Goal: Use online tool/utility: Utilize a website feature to perform a specific function

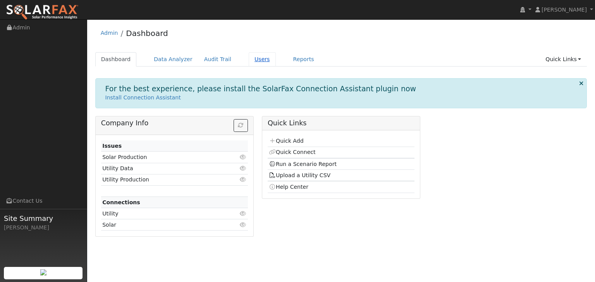
click at [249, 59] on link "Users" at bounding box center [262, 59] width 27 height 14
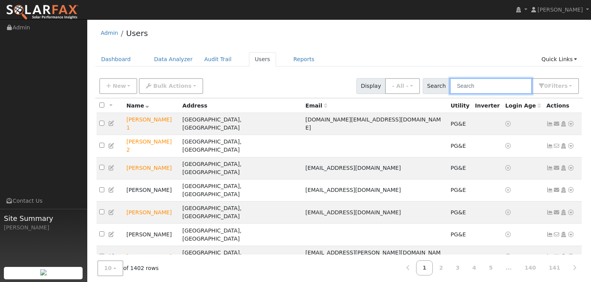
click at [495, 83] on input "text" at bounding box center [491, 86] width 82 height 16
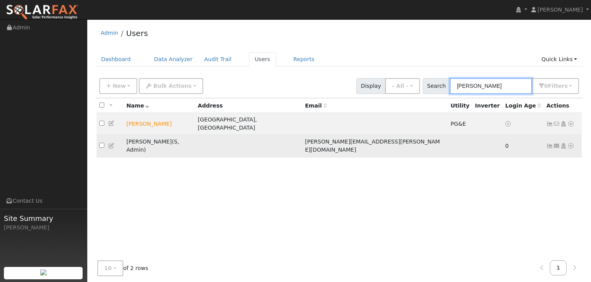
type input "terrie"
click at [141, 135] on td "Terrie Stout ( S , Admin )" at bounding box center [159, 146] width 71 height 22
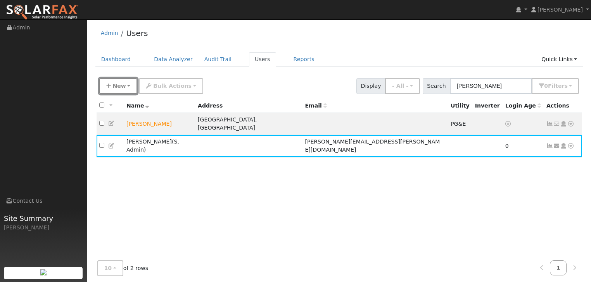
click at [126, 85] on button "New" at bounding box center [118, 86] width 38 height 16
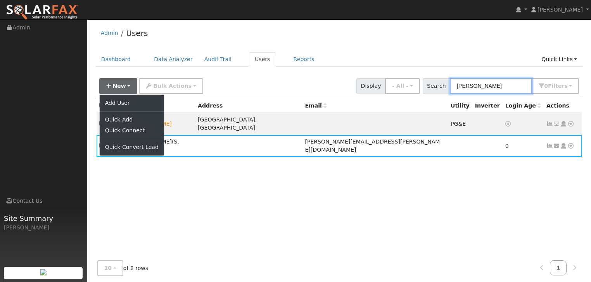
drag, startPoint x: 482, startPoint y: 82, endPoint x: 437, endPoint y: 79, distance: 45.4
click at [437, 79] on div "Search terrie 0 Filter s My accounts Role Show - All - Show Leads Admin Billing…" at bounding box center [500, 86] width 157 height 16
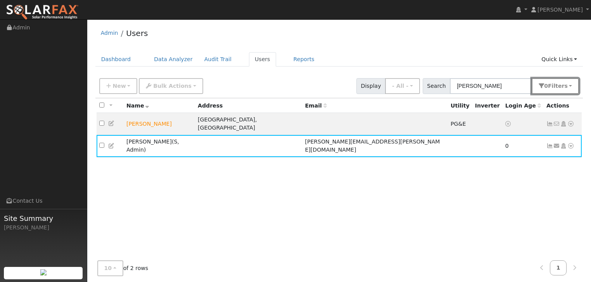
click at [570, 84] on button "0 Filter s" at bounding box center [554, 86] width 47 height 16
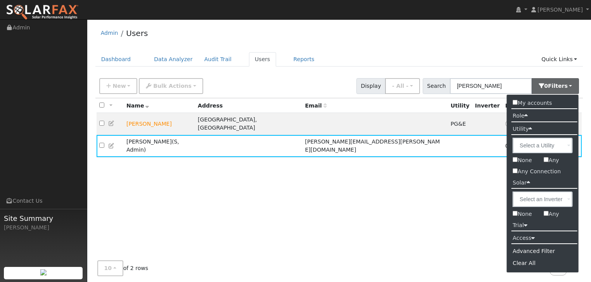
click at [515, 102] on input "My accounts" at bounding box center [514, 102] width 5 height 5
checkbox input "true"
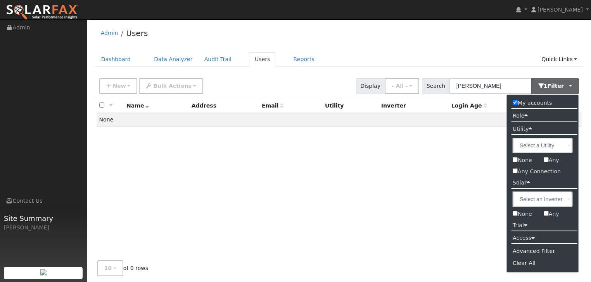
click at [526, 116] on icon at bounding box center [525, 116] width 3 height 6
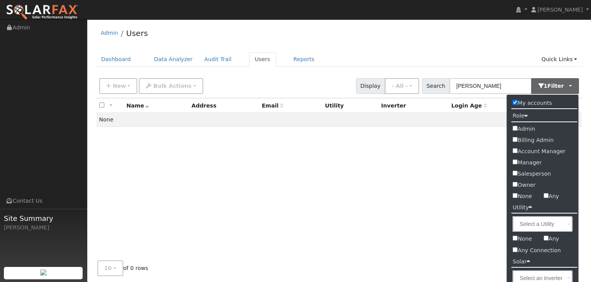
click at [513, 172] on input "Salesperson" at bounding box center [514, 173] width 5 height 5
checkbox input "true"
click at [513, 103] on input "My accounts" at bounding box center [514, 102] width 5 height 5
checkbox input "false"
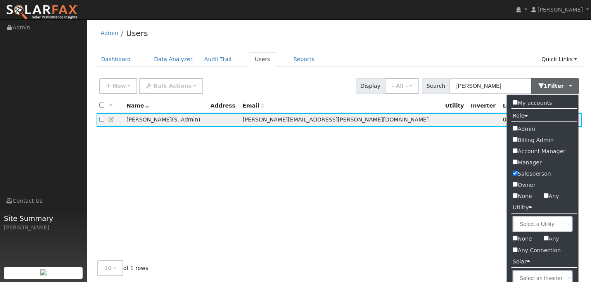
click at [515, 171] on input "Salesperson" at bounding box center [514, 173] width 5 height 5
checkbox input "false"
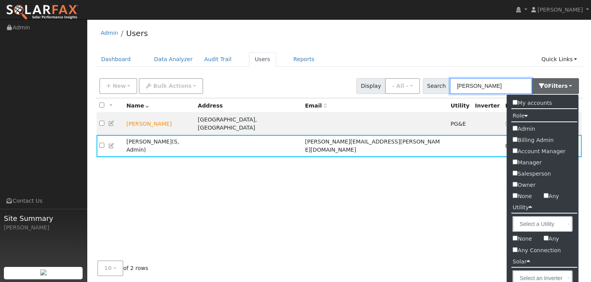
click at [478, 86] on input "terrie" at bounding box center [491, 86] width 82 height 16
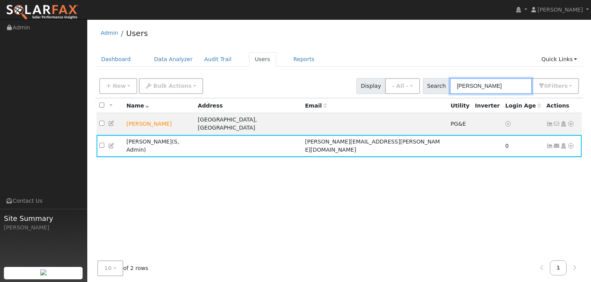
drag, startPoint x: 478, startPoint y: 86, endPoint x: 457, endPoint y: 85, distance: 20.9
click at [457, 85] on input "terrie" at bounding box center [491, 86] width 82 height 16
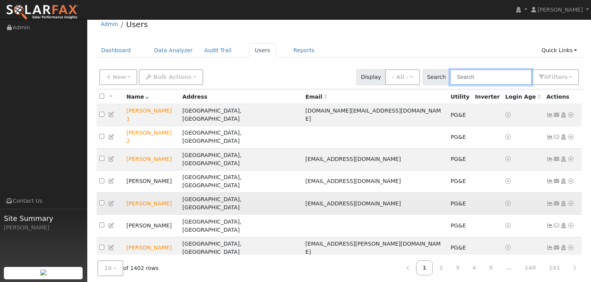
scroll to position [16, 0]
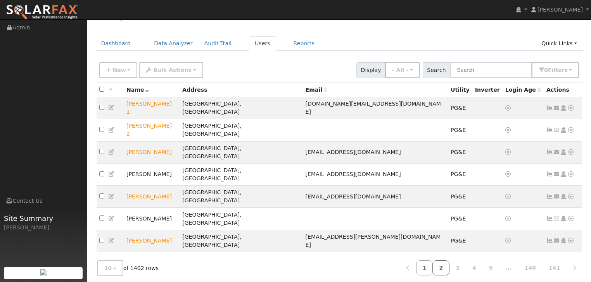
click at [449, 266] on link "2" at bounding box center [440, 268] width 17 height 15
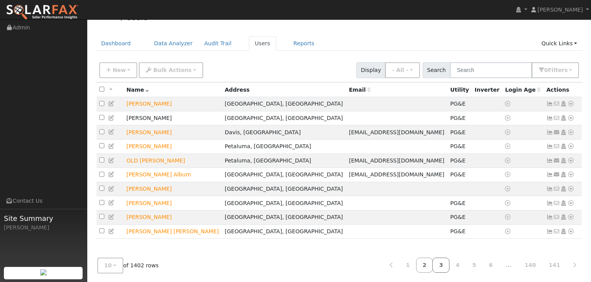
click at [449, 260] on link "3" at bounding box center [440, 265] width 17 height 15
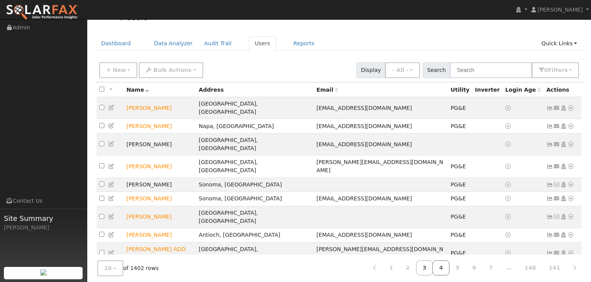
click at [449, 265] on link "4" at bounding box center [440, 268] width 17 height 15
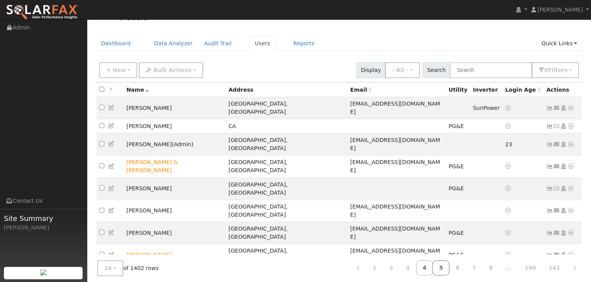
click at [449, 262] on link "5" at bounding box center [440, 268] width 17 height 15
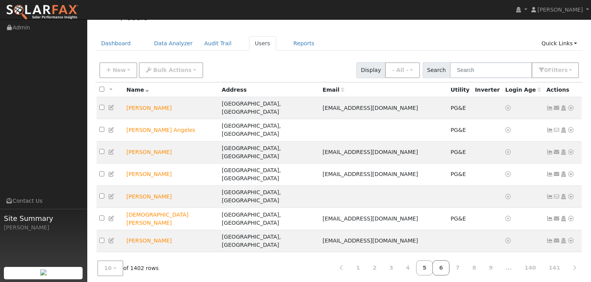
click at [449, 267] on link "6" at bounding box center [440, 268] width 17 height 15
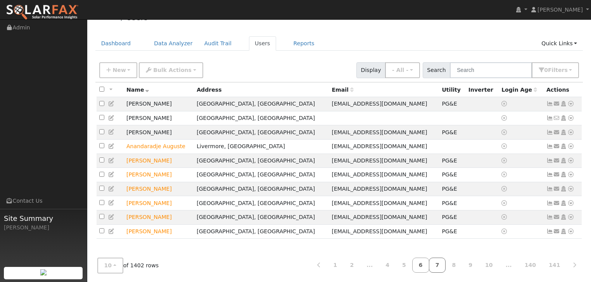
click at [446, 267] on link "7" at bounding box center [437, 265] width 17 height 15
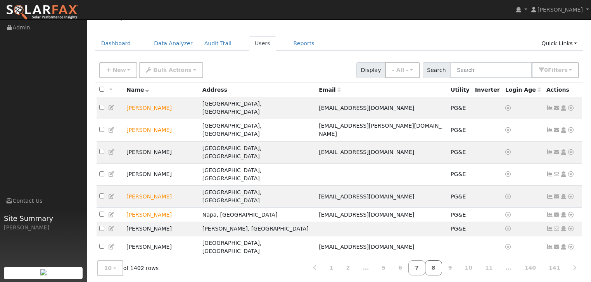
click at [442, 264] on link "8" at bounding box center [433, 268] width 17 height 15
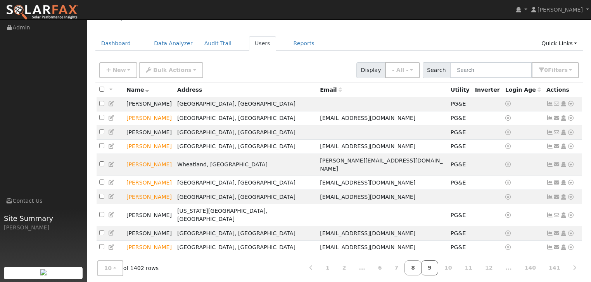
click at [438, 266] on link "9" at bounding box center [429, 268] width 17 height 15
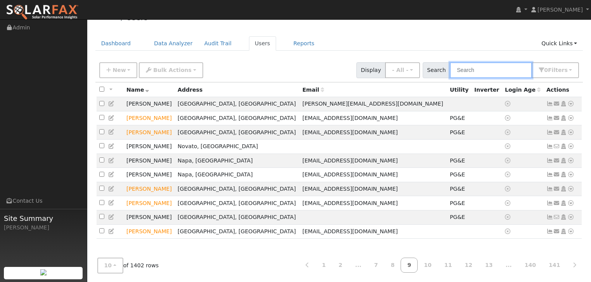
click at [479, 74] on input "text" at bounding box center [491, 70] width 82 height 16
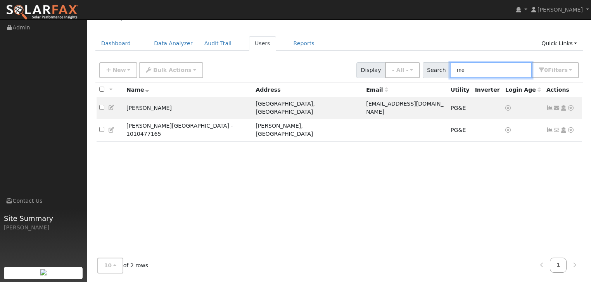
type input "m"
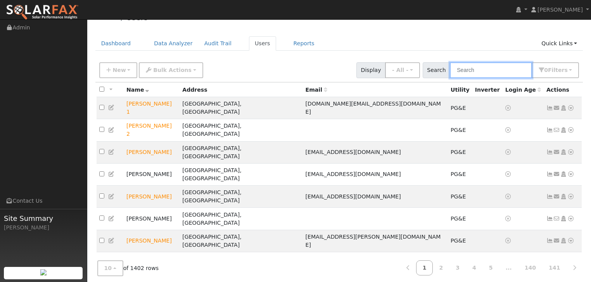
click at [465, 69] on input "text" at bounding box center [491, 70] width 82 height 16
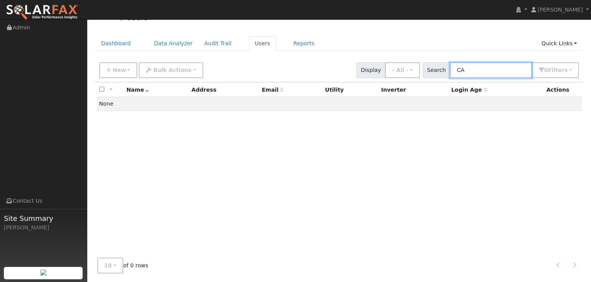
type input "C"
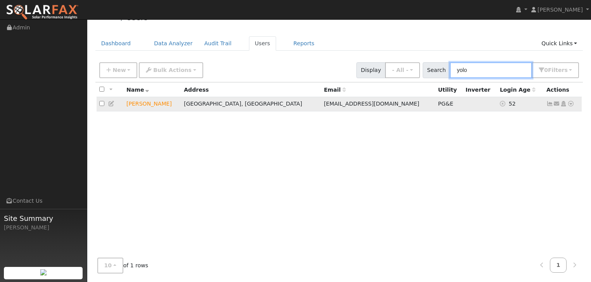
type input "yolo"
click at [569, 103] on icon at bounding box center [570, 103] width 7 height 5
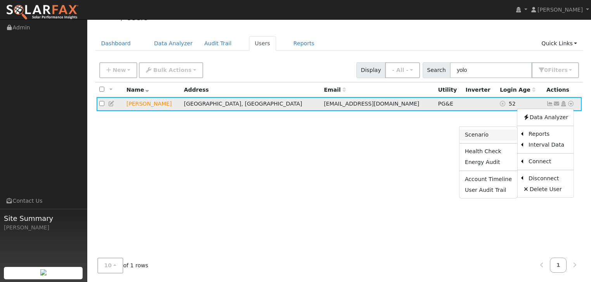
click at [481, 135] on link "Scenario" at bounding box center [488, 135] width 58 height 11
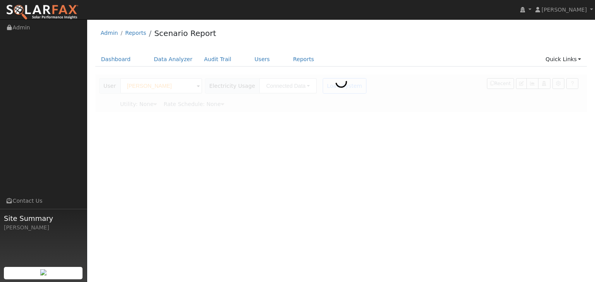
type input "Pacific Gas & Electric"
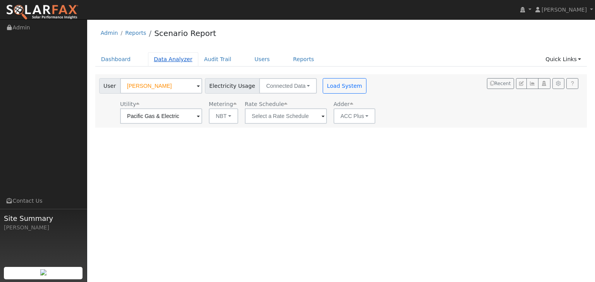
click at [168, 60] on link "Data Analyzer" at bounding box center [173, 59] width 50 height 14
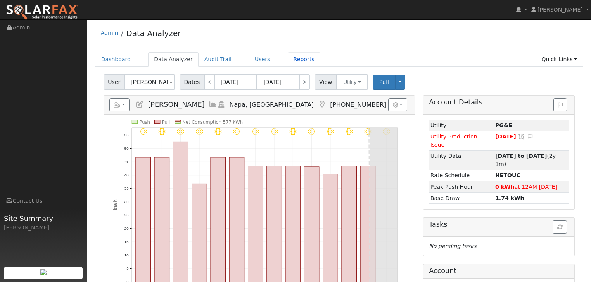
click at [288, 56] on link "Reports" at bounding box center [304, 59] width 33 height 14
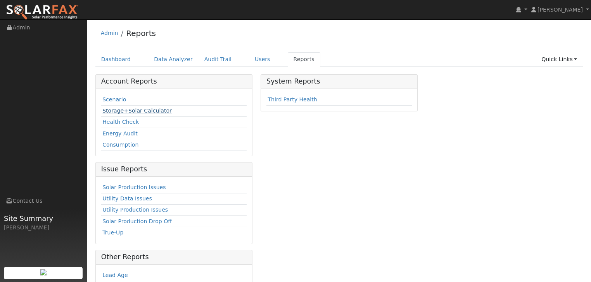
click at [148, 109] on link "Storage+Solar Calculator" at bounding box center [136, 111] width 69 height 6
click at [112, 102] on link "Scenario" at bounding box center [114, 99] width 24 height 6
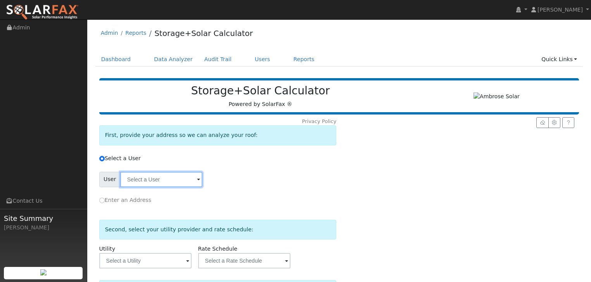
click at [163, 179] on input "text" at bounding box center [161, 180] width 82 height 16
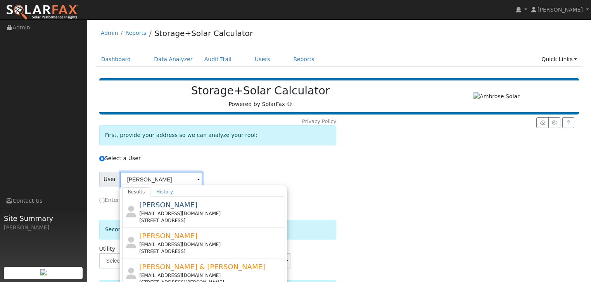
scroll to position [31, 0]
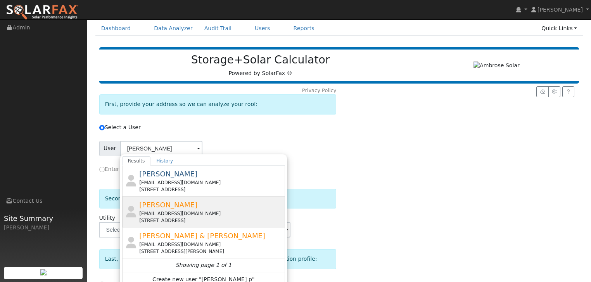
click at [163, 210] on div "[EMAIL_ADDRESS][DOMAIN_NAME]" at bounding box center [211, 213] width 144 height 7
type input "[PERSON_NAME]"
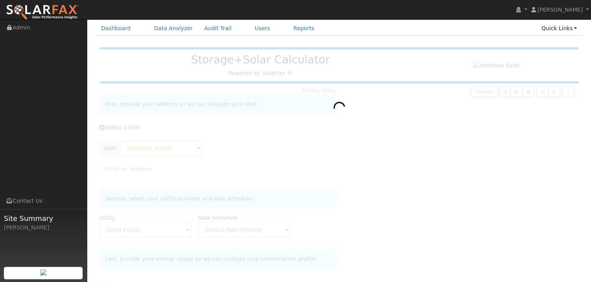
type input "Pacific Gas & Electric"
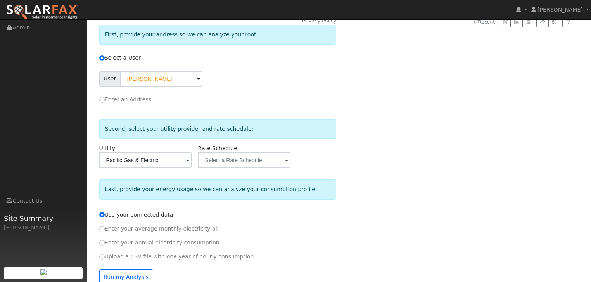
scroll to position [116, 0]
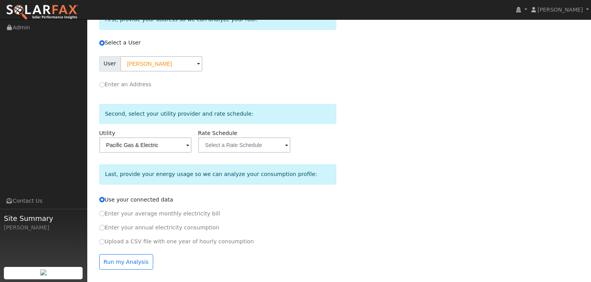
click at [200, 69] on span at bounding box center [198, 64] width 3 height 9
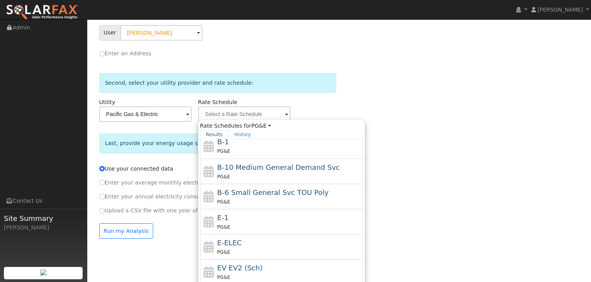
scroll to position [53, 0]
click at [475, 164] on div "Recent" at bounding box center [477, 108] width 200 height 274
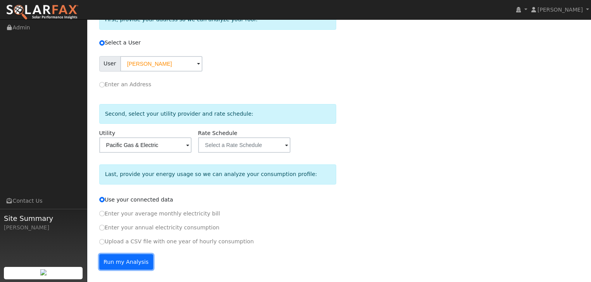
click at [115, 262] on button "Run my Analysis" at bounding box center [126, 263] width 54 height 16
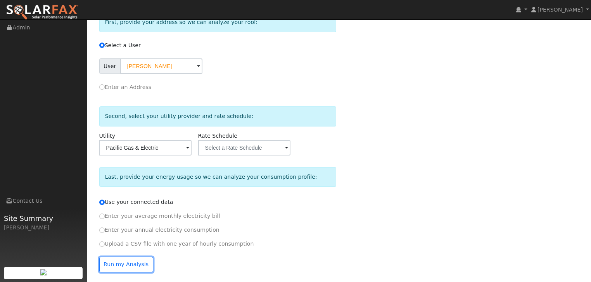
scroll to position [141, 0]
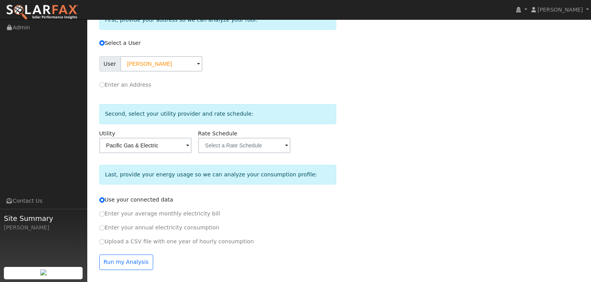
click at [200, 69] on span at bounding box center [198, 64] width 3 height 9
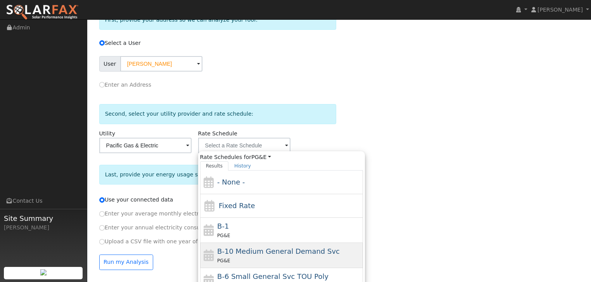
click at [245, 248] on span "B-10 Medium General Demand Svc" at bounding box center [278, 252] width 122 height 8
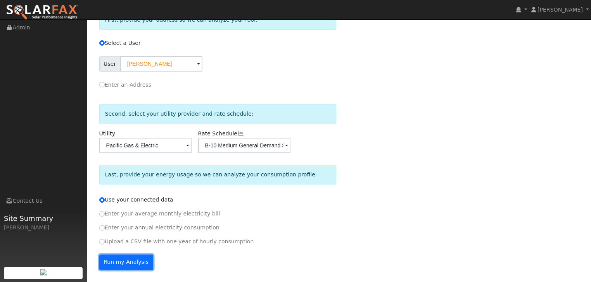
click at [120, 263] on button "Run my Analysis" at bounding box center [126, 263] width 54 height 16
click at [200, 69] on span at bounding box center [198, 64] width 3 height 9
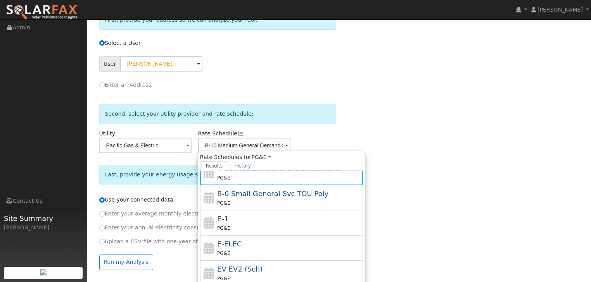
scroll to position [84, 0]
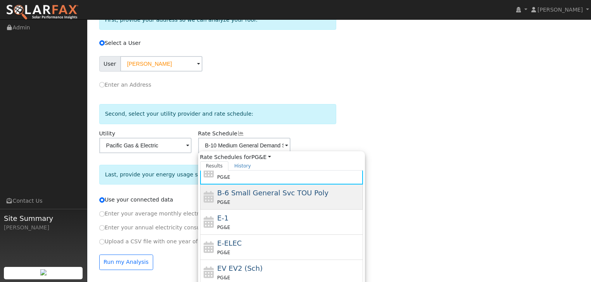
click at [245, 191] on span "B-6 Small General Svc TOU Poly" at bounding box center [272, 193] width 111 height 8
type input "B-6 Small General Svc TOU Poly"
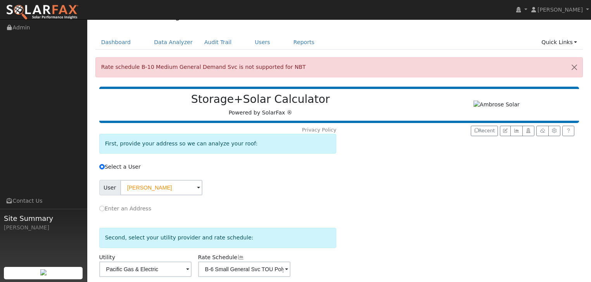
scroll to position [141, 0]
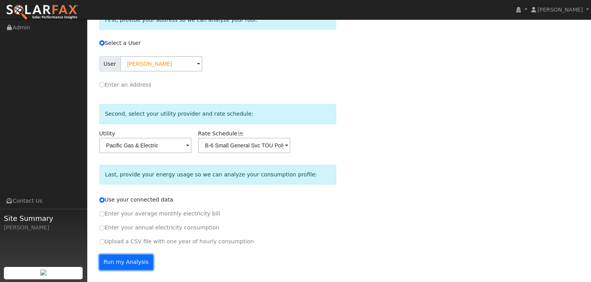
click at [123, 265] on button "Run my Analysis" at bounding box center [126, 263] width 54 height 16
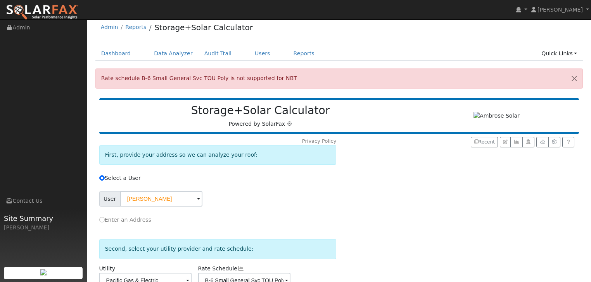
scroll to position [0, 0]
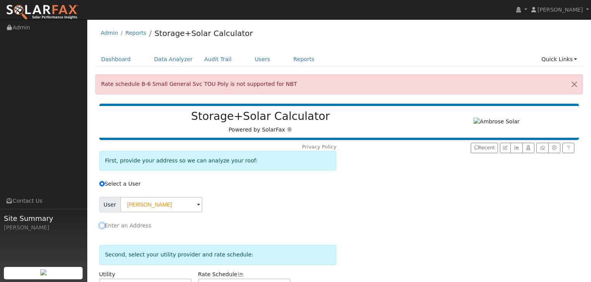
click at [102, 226] on input "Enter an Address" at bounding box center [101, 225] width 5 height 5
radio input "true"
radio input "false"
radio input "true"
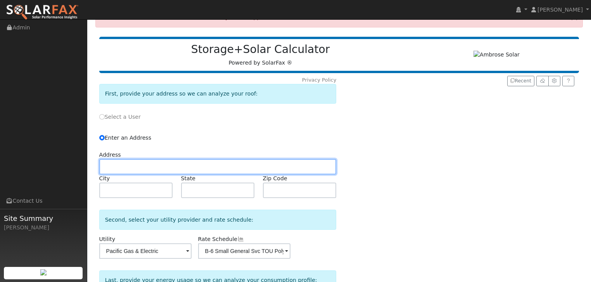
scroll to position [62, 0]
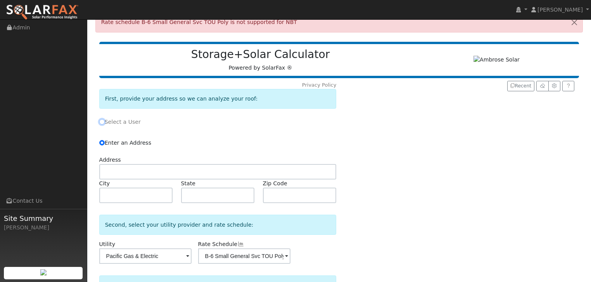
click at [102, 120] on input "Select a User" at bounding box center [101, 121] width 5 height 5
radio input "true"
radio input "false"
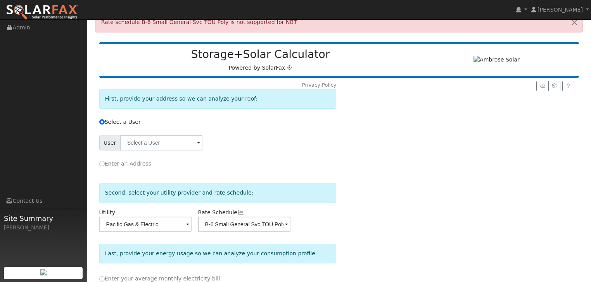
click at [197, 143] on span at bounding box center [198, 143] width 3 height 9
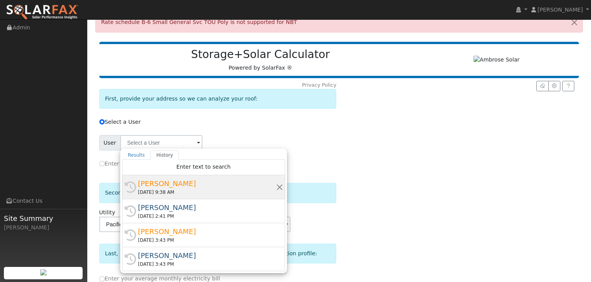
click at [156, 184] on div "Sarah Pelle" at bounding box center [207, 184] width 138 height 10
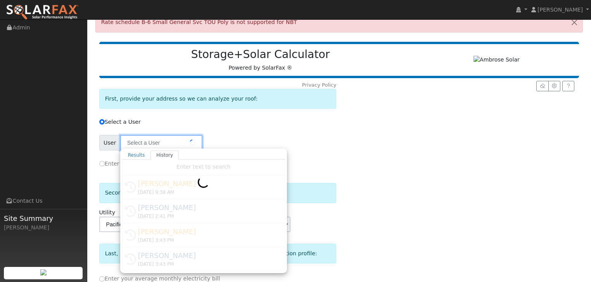
type input "Sarah Pelle"
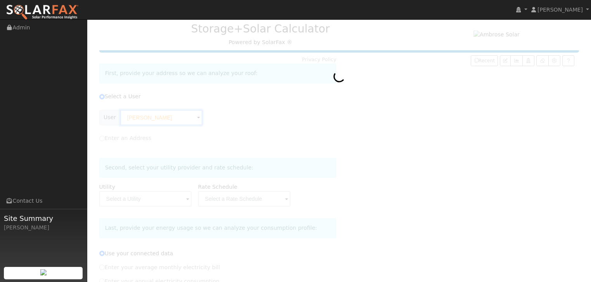
type input "Pacific Gas & Electric"
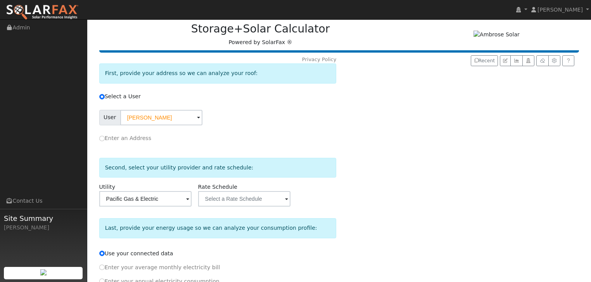
click at [200, 123] on span at bounding box center [198, 118] width 3 height 9
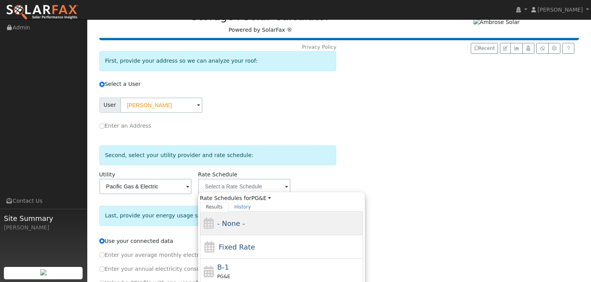
scroll to position [93, 0]
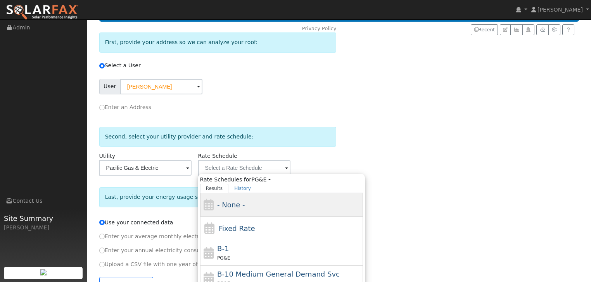
click at [233, 208] on span "- None -" at bounding box center [231, 205] width 28 height 8
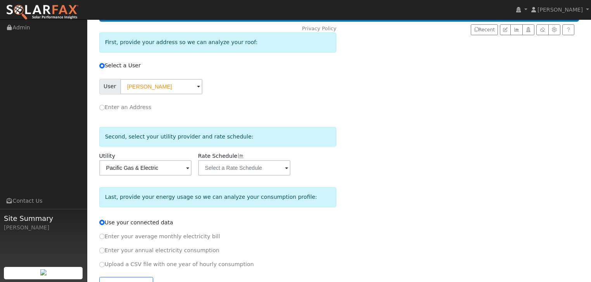
click at [200, 92] on span at bounding box center [198, 87] width 3 height 9
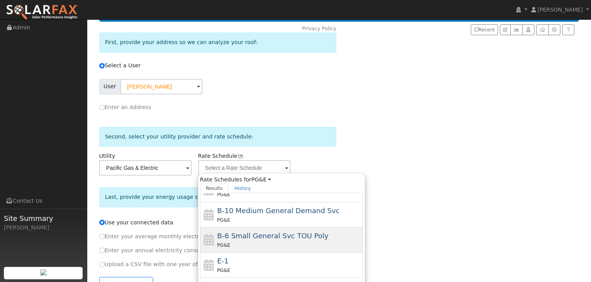
scroll to position [53, 0]
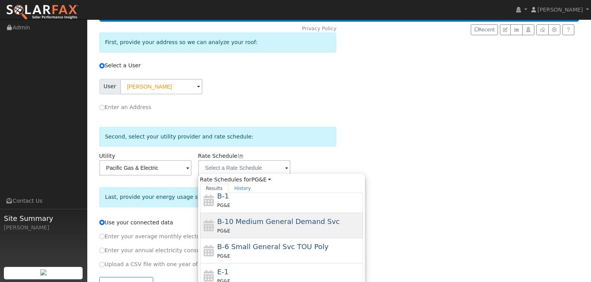
click at [222, 227] on div "PG&E" at bounding box center [289, 231] width 144 height 8
type input "B-10 Medium General Demand Svc"
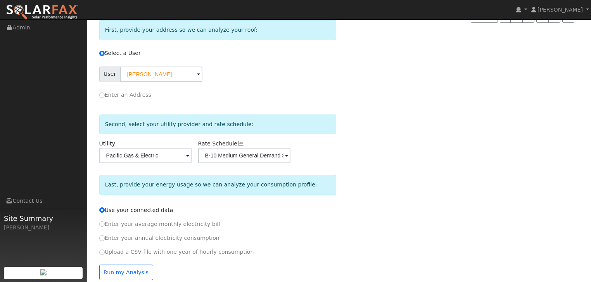
scroll to position [116, 0]
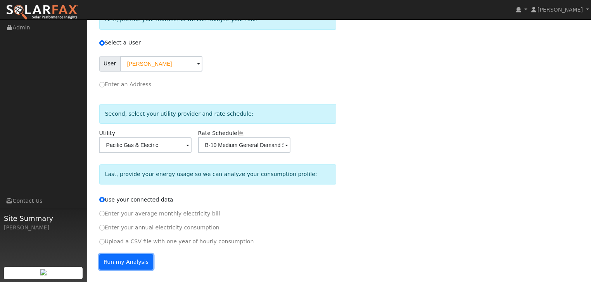
click at [115, 264] on button "Run my Analysis" at bounding box center [126, 263] width 54 height 16
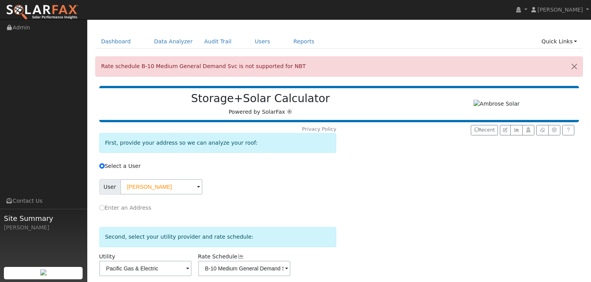
scroll to position [0, 0]
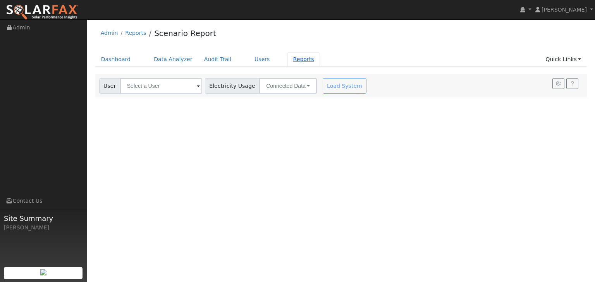
click at [288, 60] on link "Reports" at bounding box center [304, 59] width 33 height 14
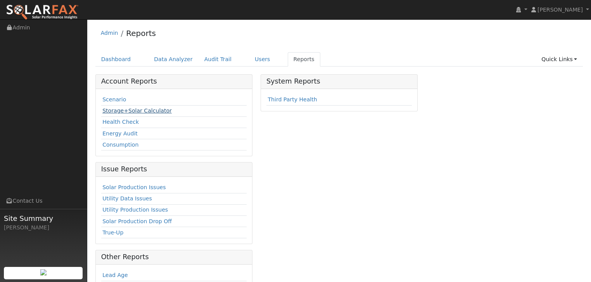
click at [115, 109] on link "Storage+Solar Calculator" at bounding box center [136, 111] width 69 height 6
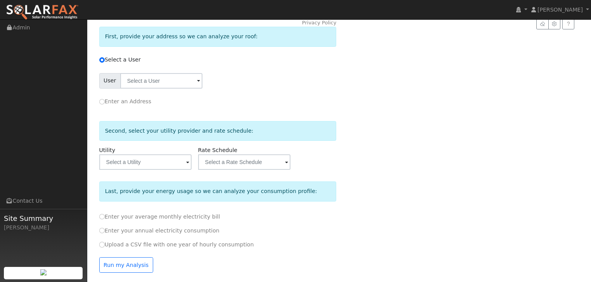
scroll to position [102, 0]
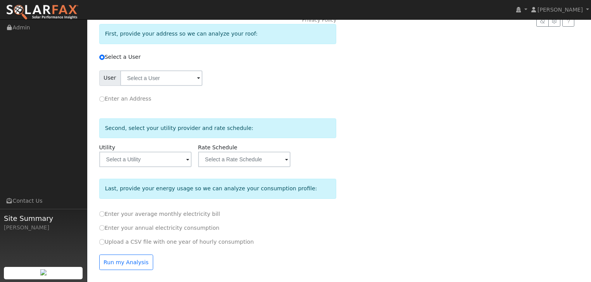
click at [197, 83] on span at bounding box center [198, 78] width 3 height 9
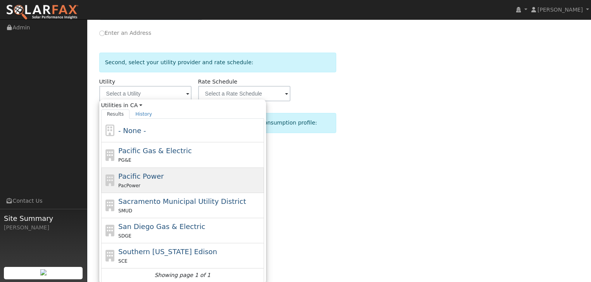
scroll to position [168, 0]
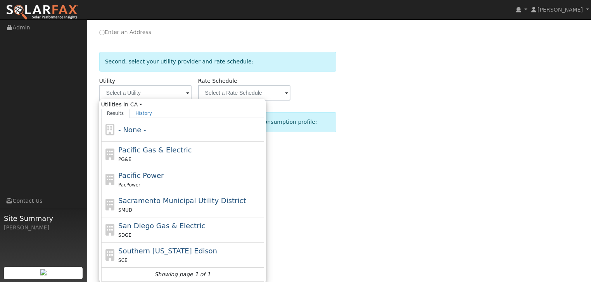
click at [408, 150] on div at bounding box center [477, 79] width 200 height 260
